Goal: Check status: Check status

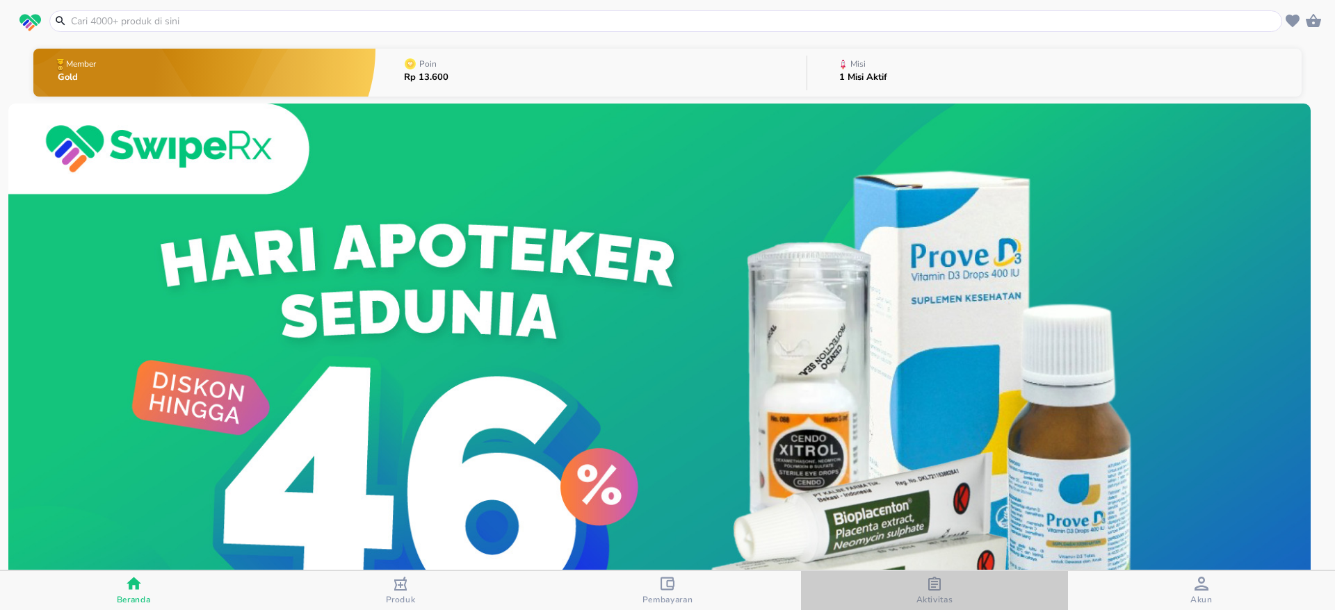
click at [940, 592] on div "button" at bounding box center [934, 585] width 14 height 17
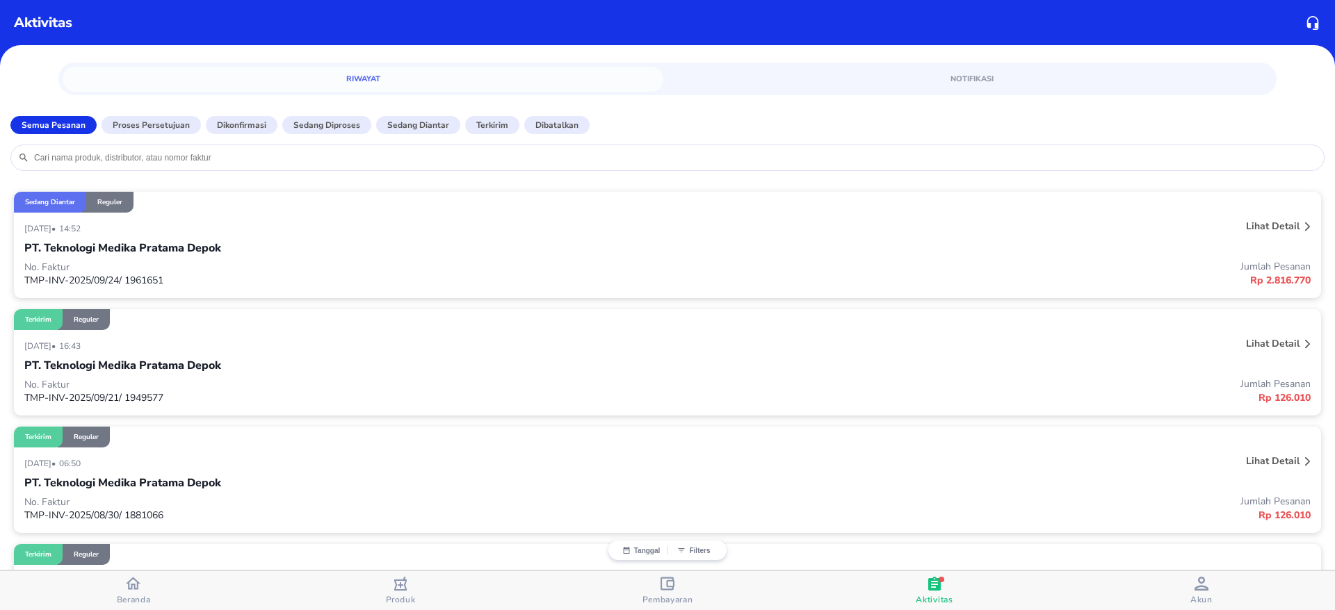
click at [849, 230] on div "Lihat detail" at bounding box center [1045, 228] width 536 height 22
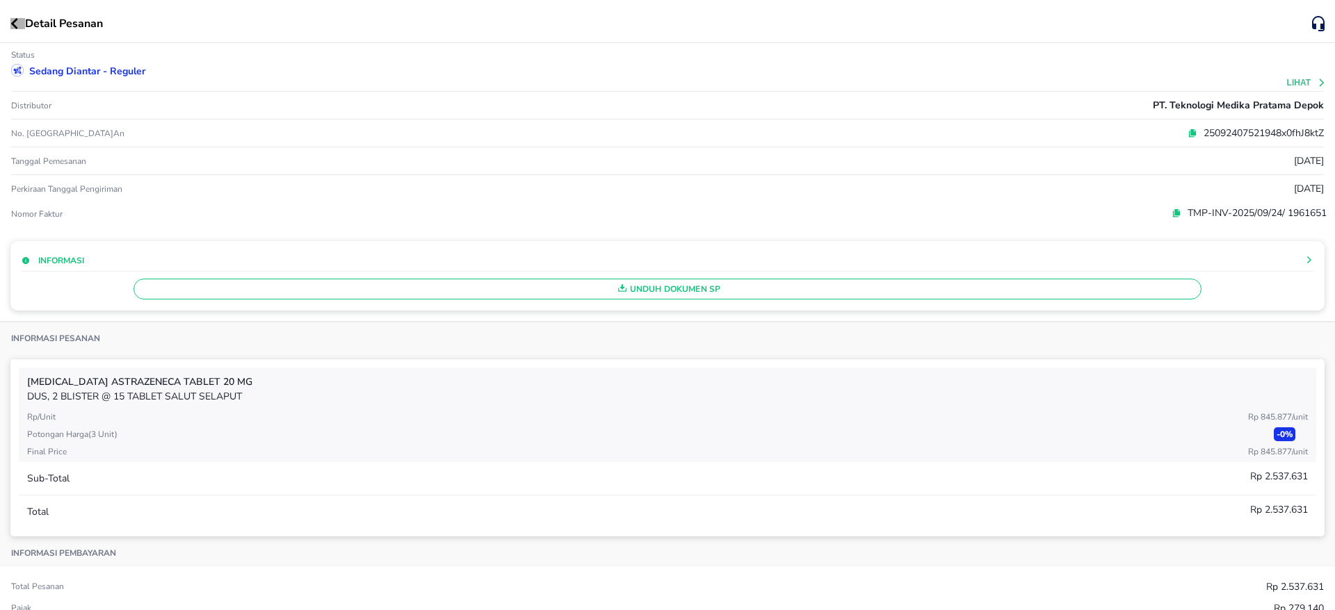
click at [18, 26] on button "button" at bounding box center [17, 23] width 15 height 11
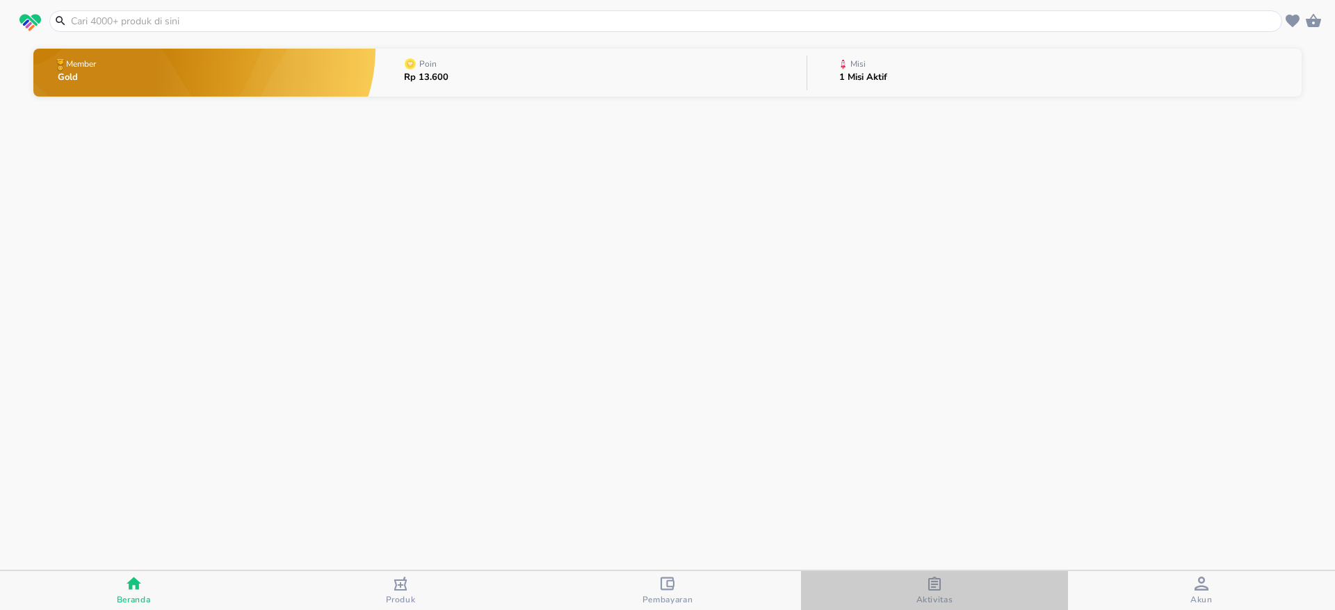
click at [940, 591] on div "button" at bounding box center [934, 585] width 14 height 17
